Goal: Task Accomplishment & Management: Manage account settings

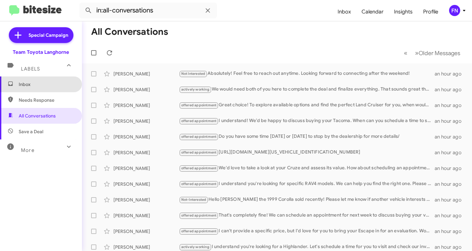
click at [54, 85] on span "Inbox" at bounding box center [47, 84] width 56 height 7
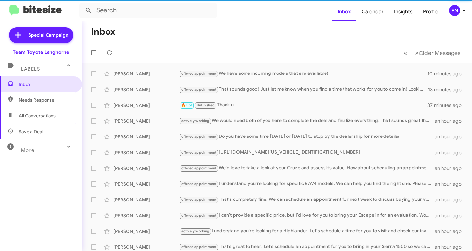
click at [50, 112] on span "All Conversations" at bounding box center [41, 116] width 82 height 16
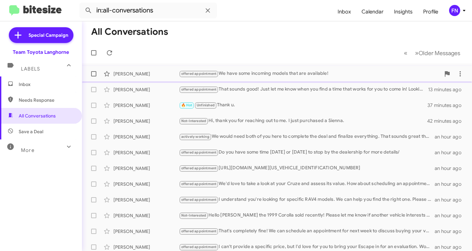
click at [290, 79] on div "[PERSON_NAME] offered appointment We have some incoming models that are availab…" at bounding box center [277, 73] width 380 height 13
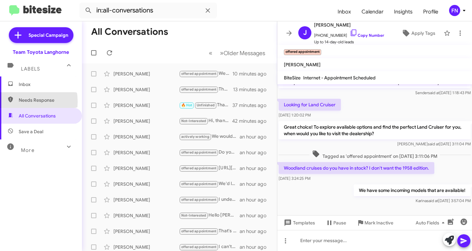
click at [17, 102] on span "Needs Response" at bounding box center [41, 100] width 82 height 16
type input "in:needs-response"
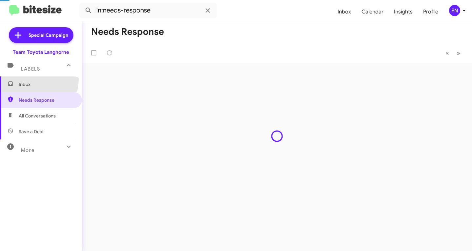
click at [30, 79] on span "Inbox" at bounding box center [41, 84] width 82 height 16
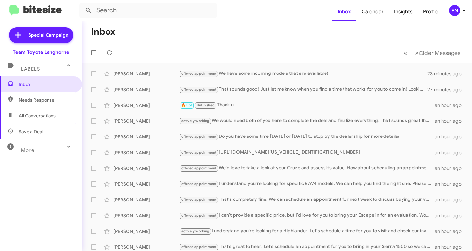
click at [67, 102] on span "Needs Response" at bounding box center [47, 100] width 56 height 7
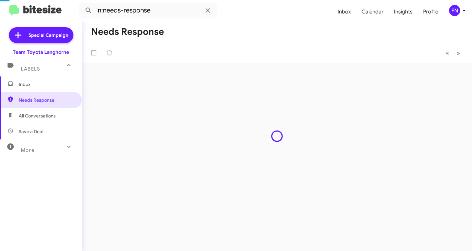
click at [67, 110] on span "All Conversations" at bounding box center [41, 116] width 82 height 16
type input "in:all-conversations"
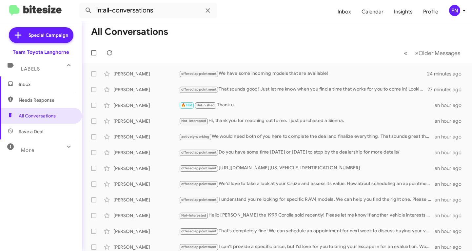
click at [39, 83] on span "Inbox" at bounding box center [47, 84] width 56 height 7
